Goal: Book appointment/travel/reservation

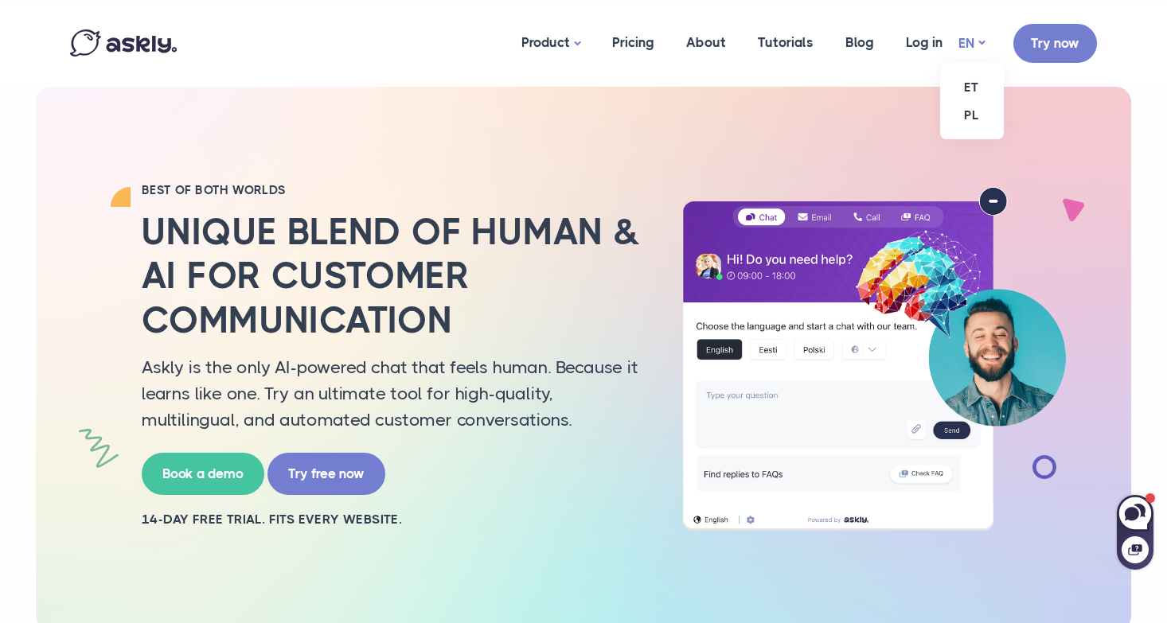
click at [968, 44] on link "EN" at bounding box center [971, 43] width 26 height 23
click at [967, 86] on link "ET" at bounding box center [972, 87] width 64 height 28
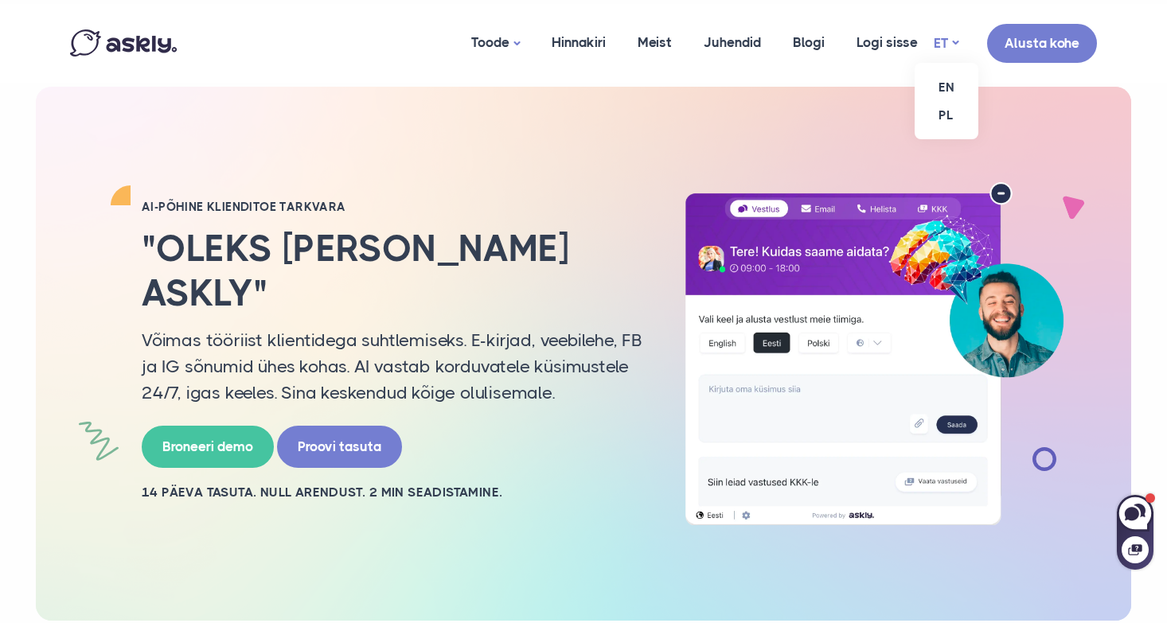
click at [950, 45] on link "ET" at bounding box center [945, 43] width 25 height 23
click at [225, 423] on link "Broneeri demo" at bounding box center [208, 444] width 132 height 42
